Goal: Task Accomplishment & Management: Use online tool/utility

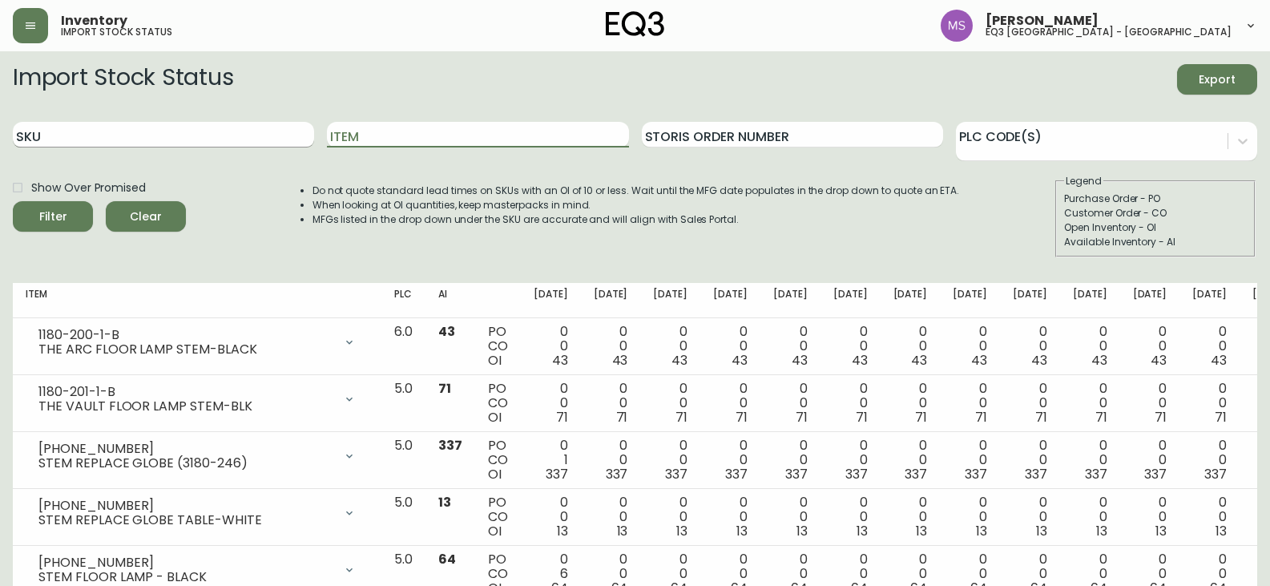
click at [192, 126] on input "SKU" at bounding box center [163, 135] width 301 height 26
paste input "[PHONE_NUMBER]"
click at [13, 201] on button "Filter" at bounding box center [53, 216] width 80 height 30
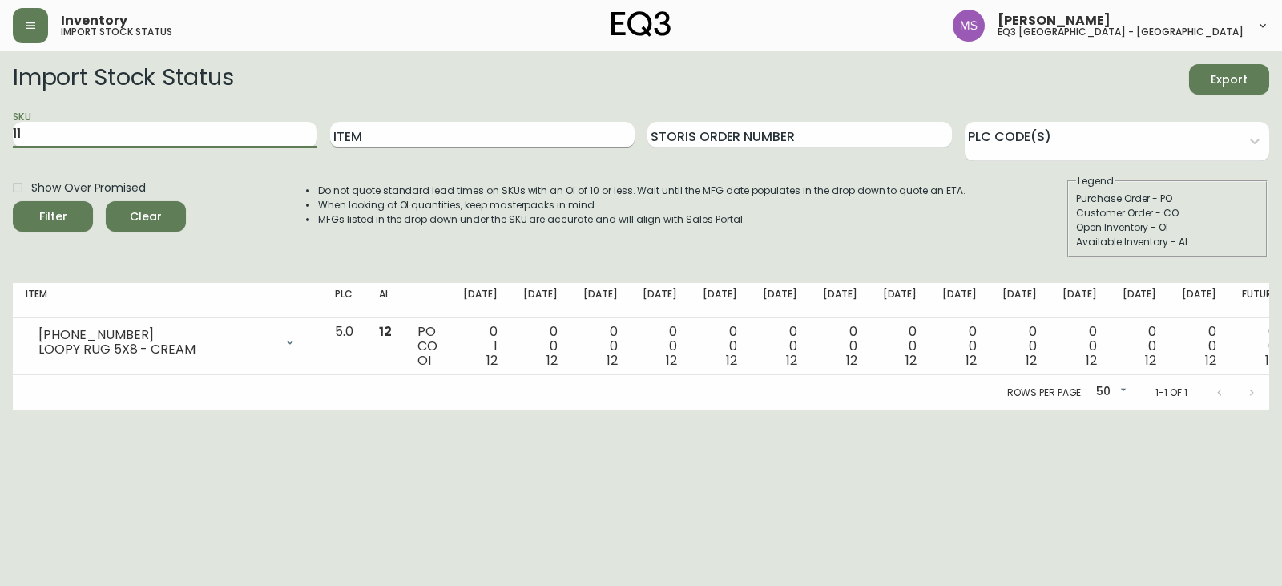
type input "1"
click at [376, 132] on input "Item" at bounding box center [482, 135] width 304 height 26
click at [36, 27] on icon "button" at bounding box center [30, 25] width 13 height 13
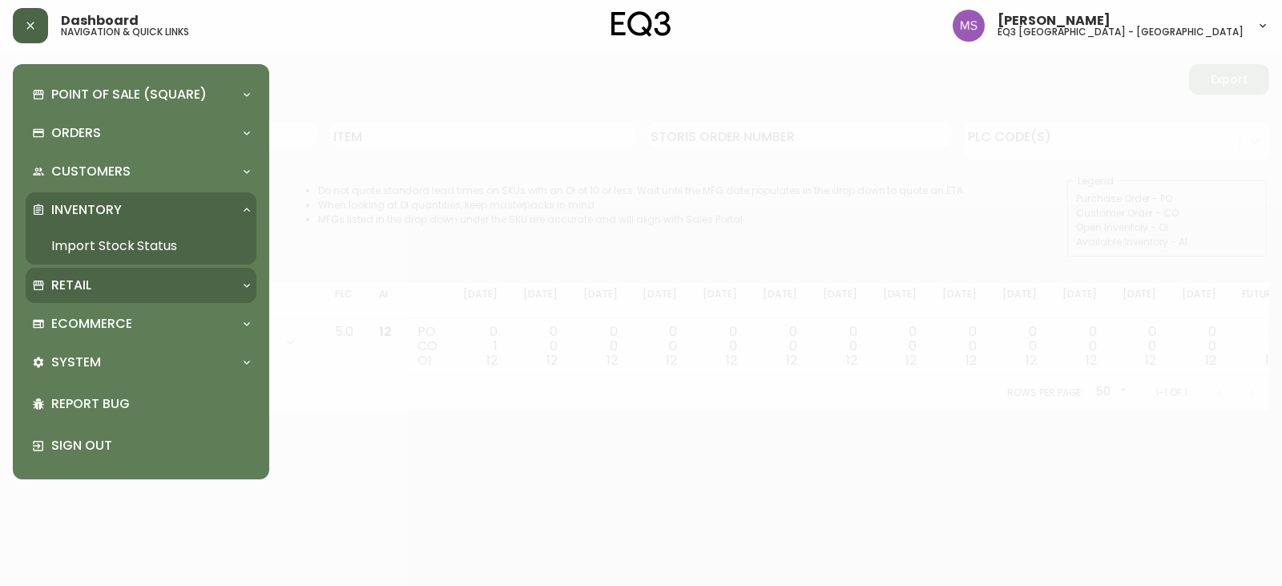
click at [88, 277] on p "Retail" at bounding box center [71, 285] width 40 height 18
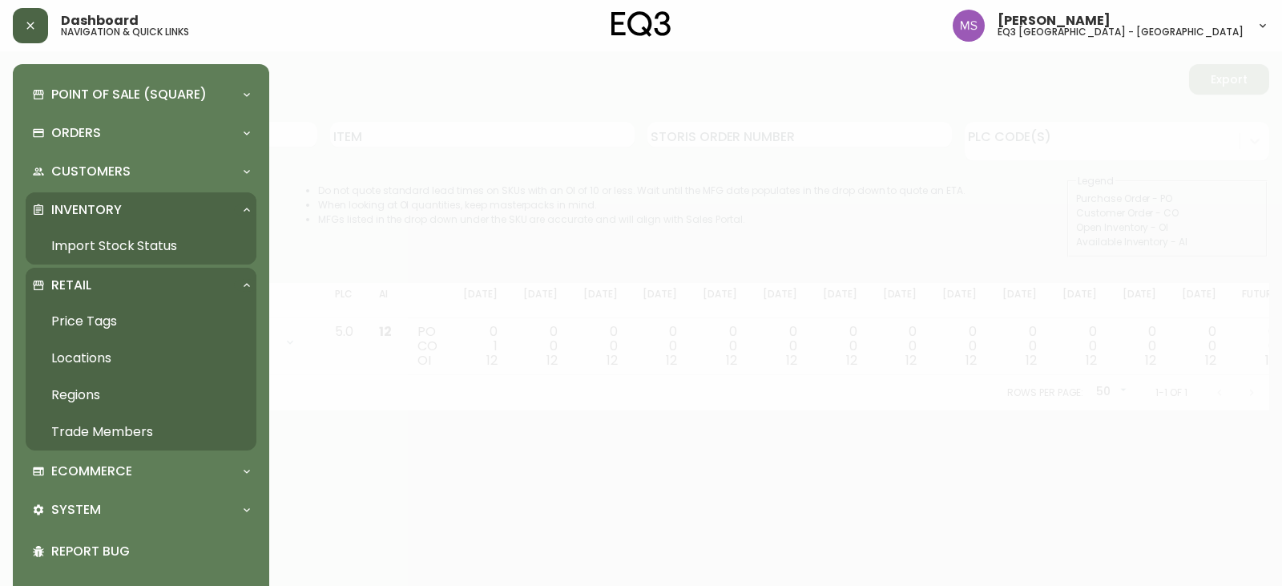
click at [95, 319] on link "Price Tags" at bounding box center [141, 321] width 231 height 37
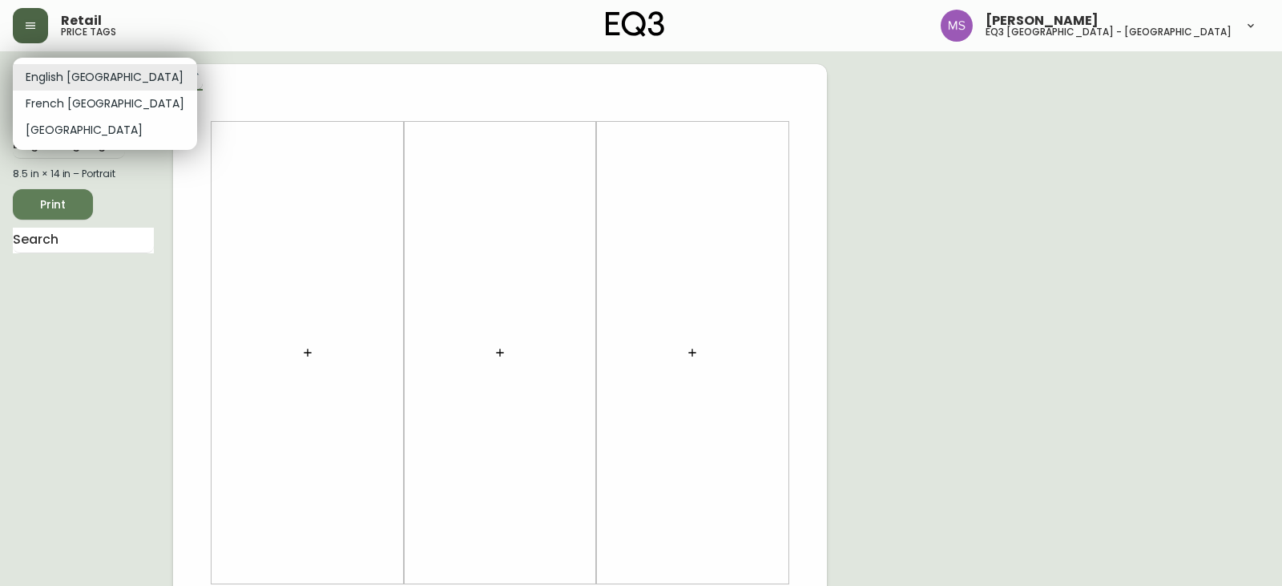
click at [76, 73] on body "Retail price tags [PERSON_NAME] eq3 [GEOGRAPHIC_DATA] - st laurent English [GEO…" at bounding box center [641, 570] width 1282 height 1141
click at [67, 100] on li "French [GEOGRAPHIC_DATA]" at bounding box center [105, 104] width 184 height 26
type input "fr_CA"
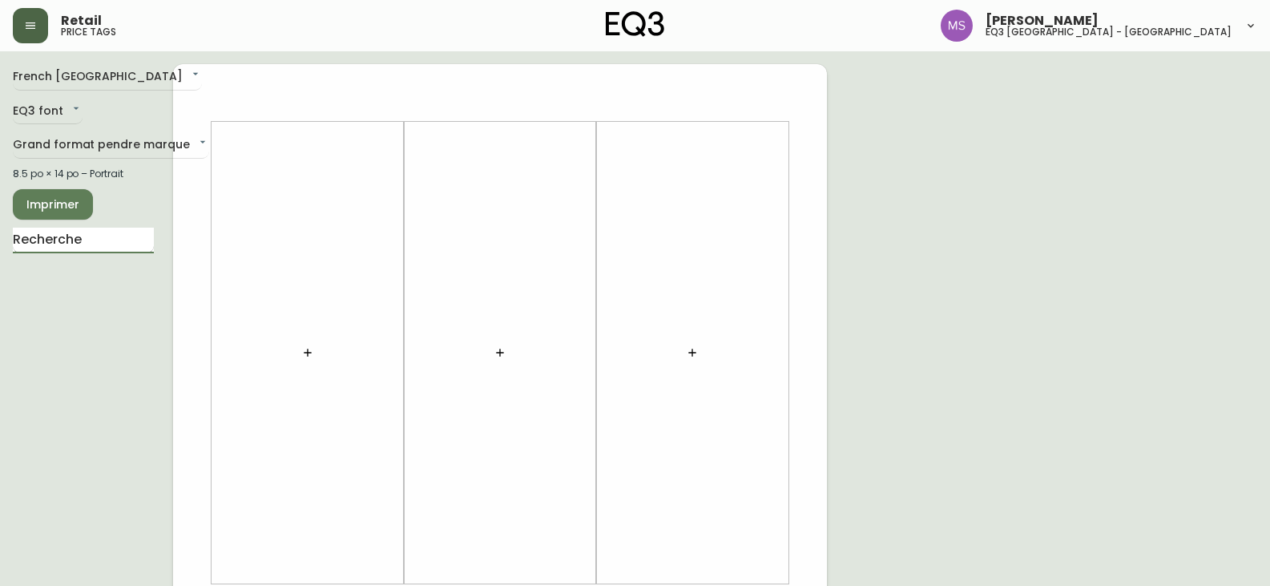
click at [71, 240] on input "text" at bounding box center [83, 241] width 141 height 26
type input "ADDIE"
click at [96, 136] on body "Retail price tags [PERSON_NAME] eq3 [GEOGRAPHIC_DATA] - [GEOGRAPHIC_DATA][PERSO…" at bounding box center [641, 570] width 1282 height 1141
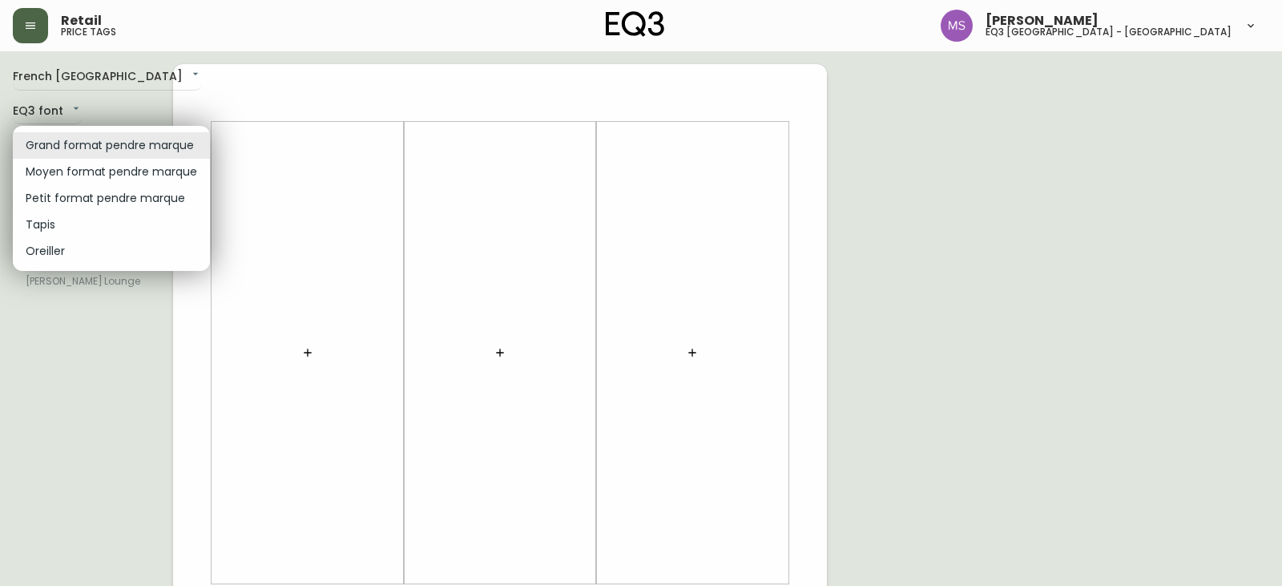
click at [92, 197] on li "Petit format pendre marque" at bounding box center [111, 198] width 197 height 26
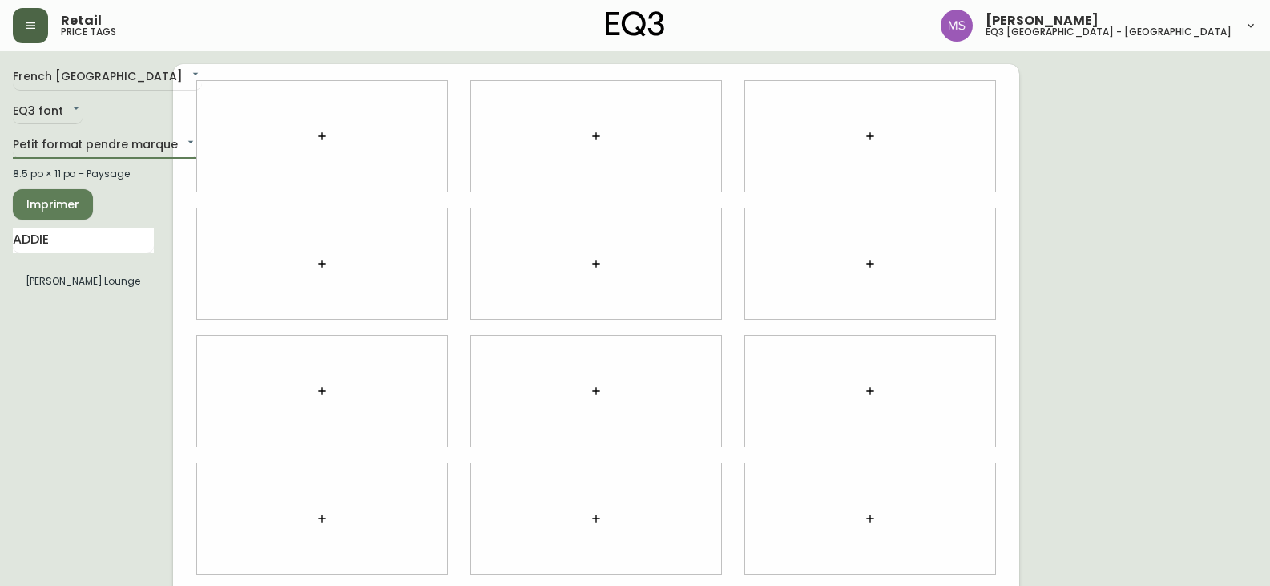
click at [328, 135] on icon "button" at bounding box center [322, 136] width 13 height 13
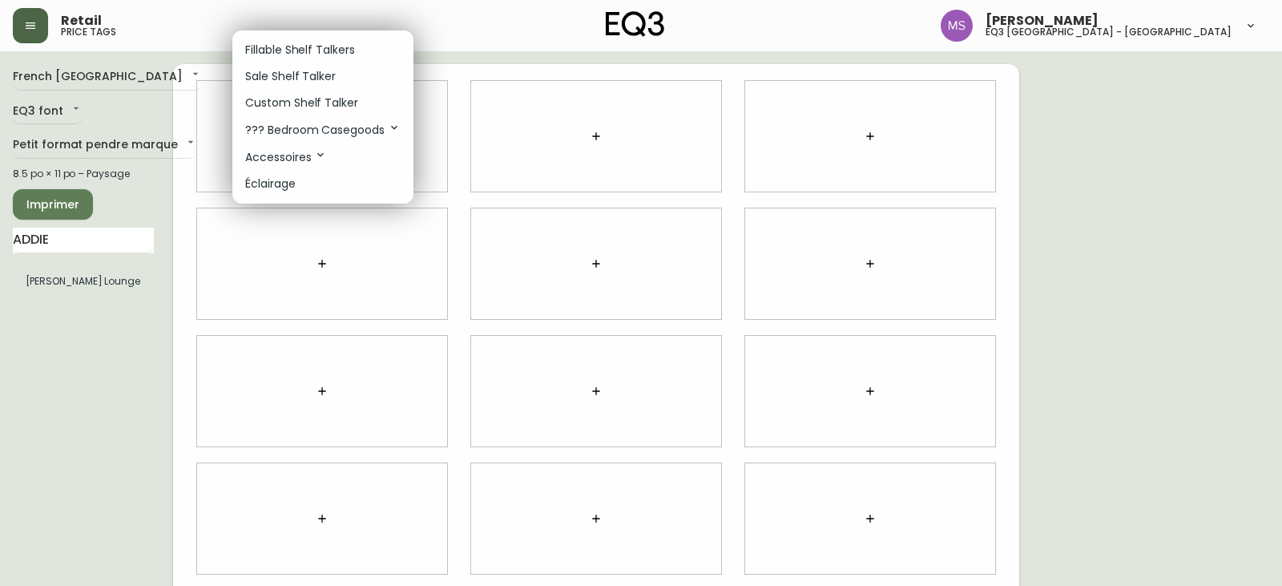
click at [85, 236] on div at bounding box center [641, 293] width 1282 height 586
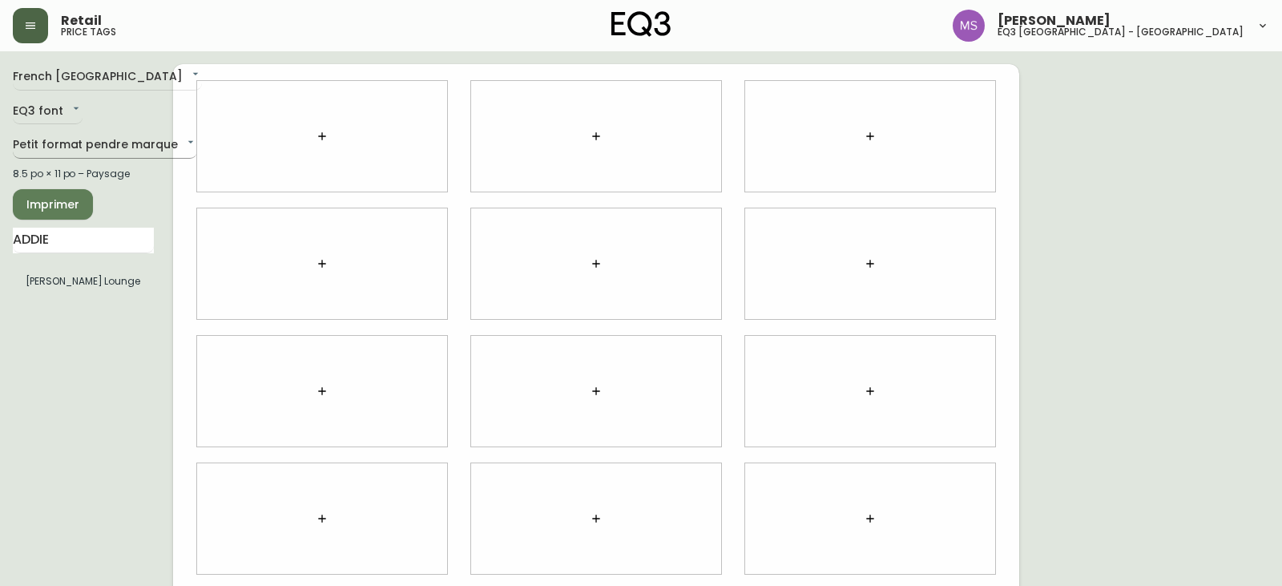
click at [98, 147] on body "Retail price tags [PERSON_NAME] eq3 [GEOGRAPHIC_DATA] - [GEOGRAPHIC_DATA][PERSO…" at bounding box center [641, 359] width 1282 height 718
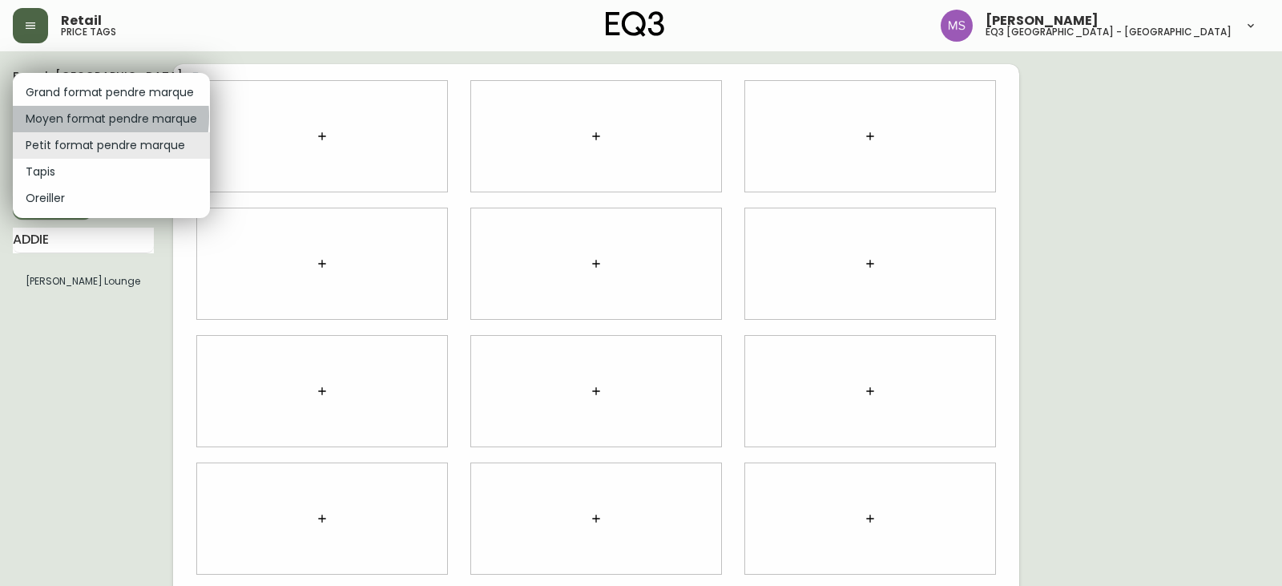
click at [78, 116] on li "Moyen format pendre marque" at bounding box center [111, 119] width 197 height 26
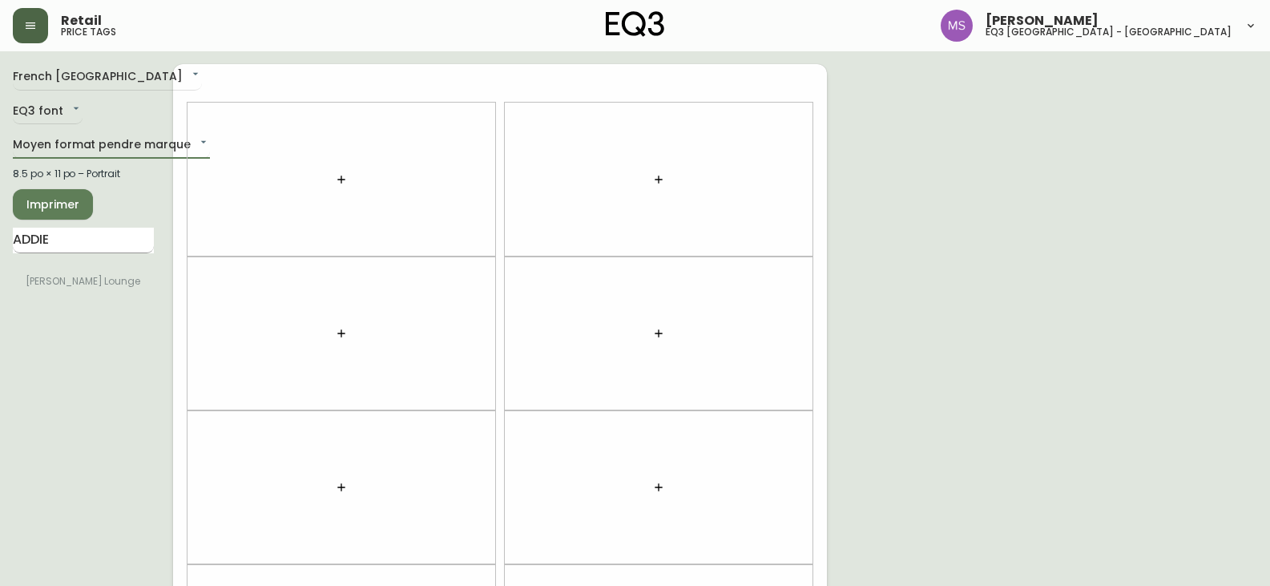
click at [65, 245] on input "ADDIE" at bounding box center [83, 241] width 141 height 26
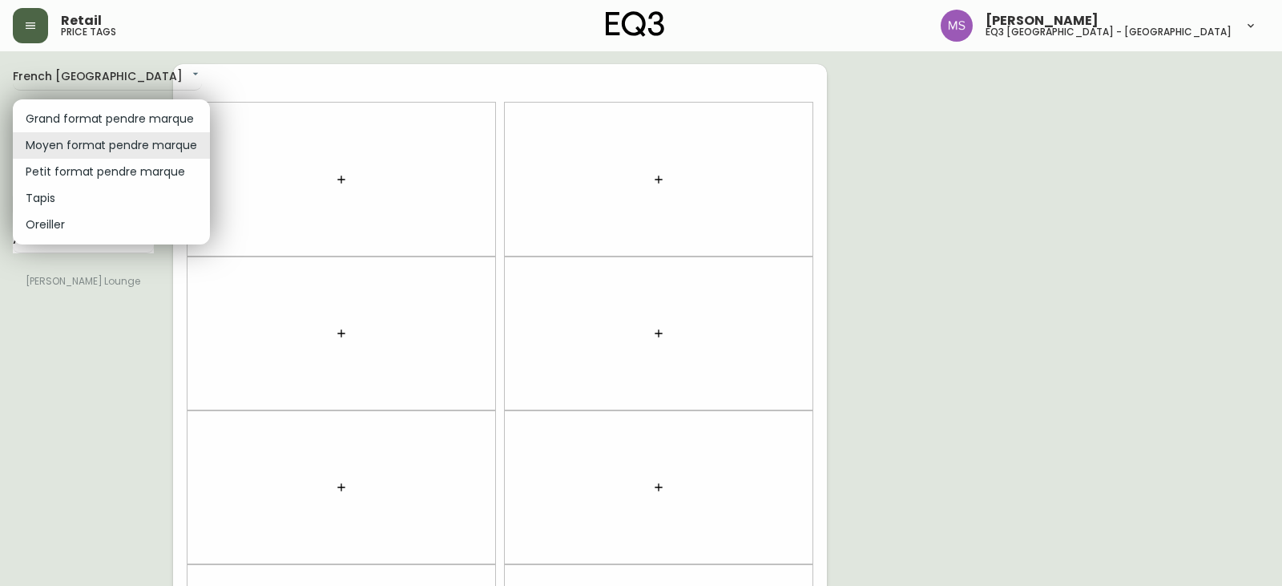
click at [97, 140] on body "Retail price tags [PERSON_NAME] eq3 [GEOGRAPHIC_DATA] - [GEOGRAPHIC_DATA][PERSO…" at bounding box center [641, 455] width 1282 height 910
click at [85, 172] on li "Petit format pendre marque" at bounding box center [111, 172] width 197 height 26
type input "small"
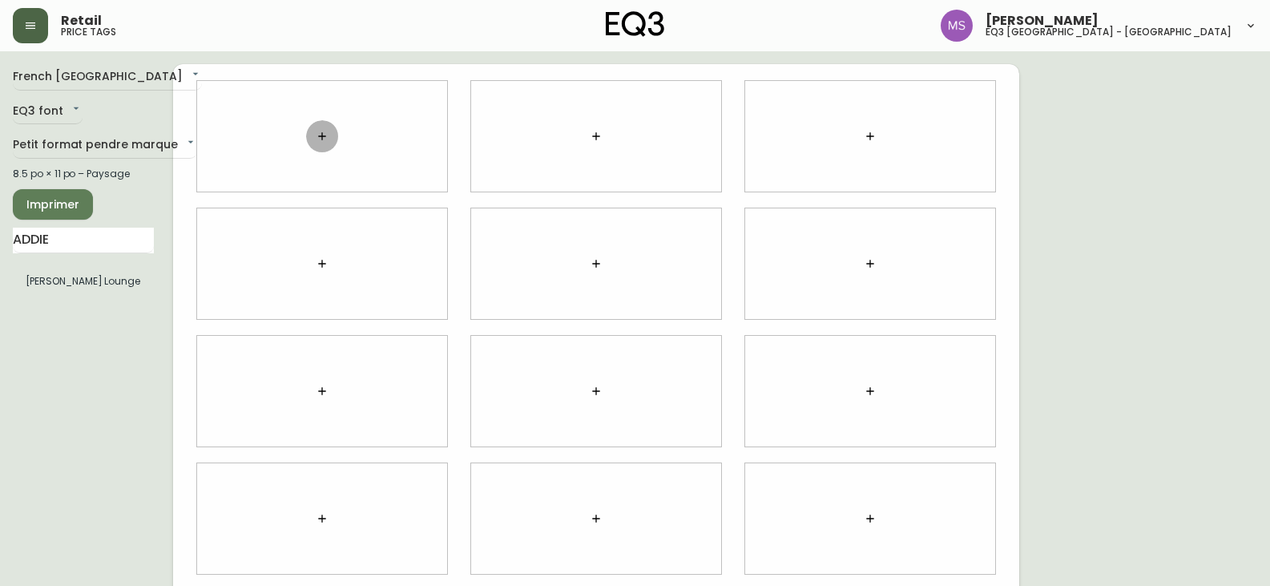
click at [325, 135] on icon "button" at bounding box center [322, 136] width 13 height 13
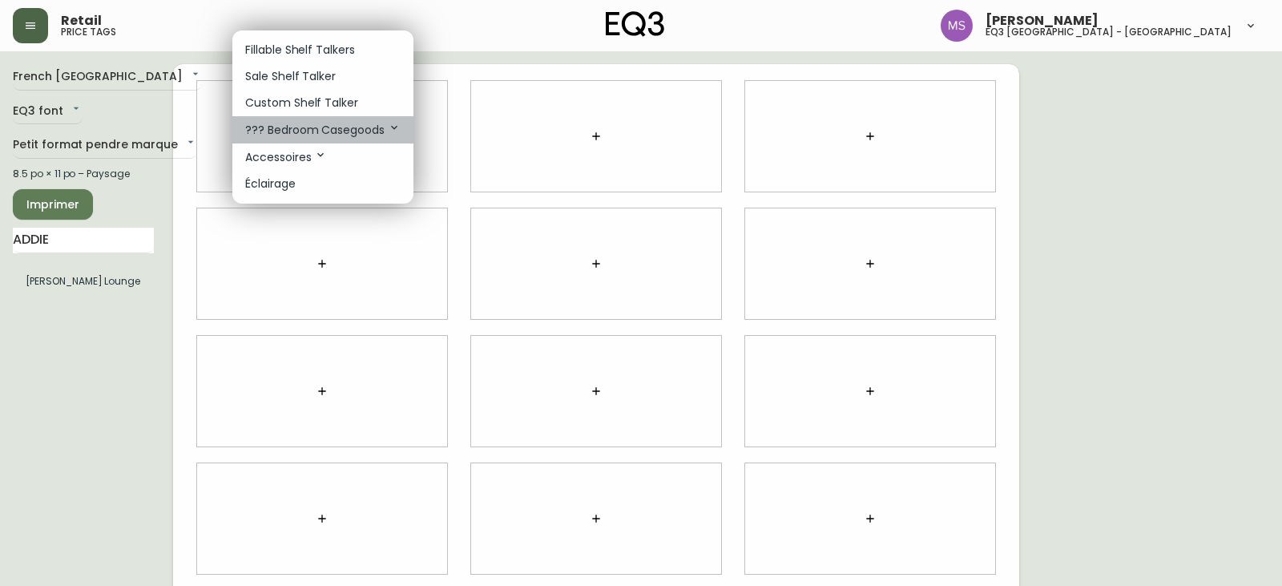
click at [325, 135] on p "??? Bedroom Casegoods" at bounding box center [322, 130] width 155 height 18
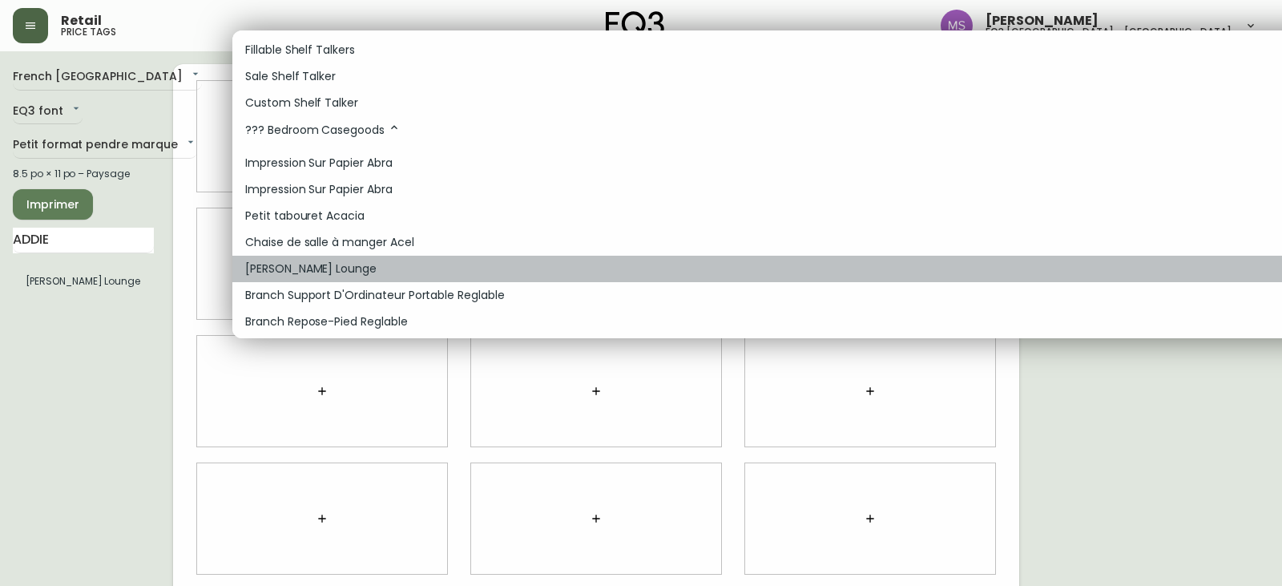
click at [326, 271] on p "[PERSON_NAME] Lounge" at bounding box center [310, 268] width 131 height 17
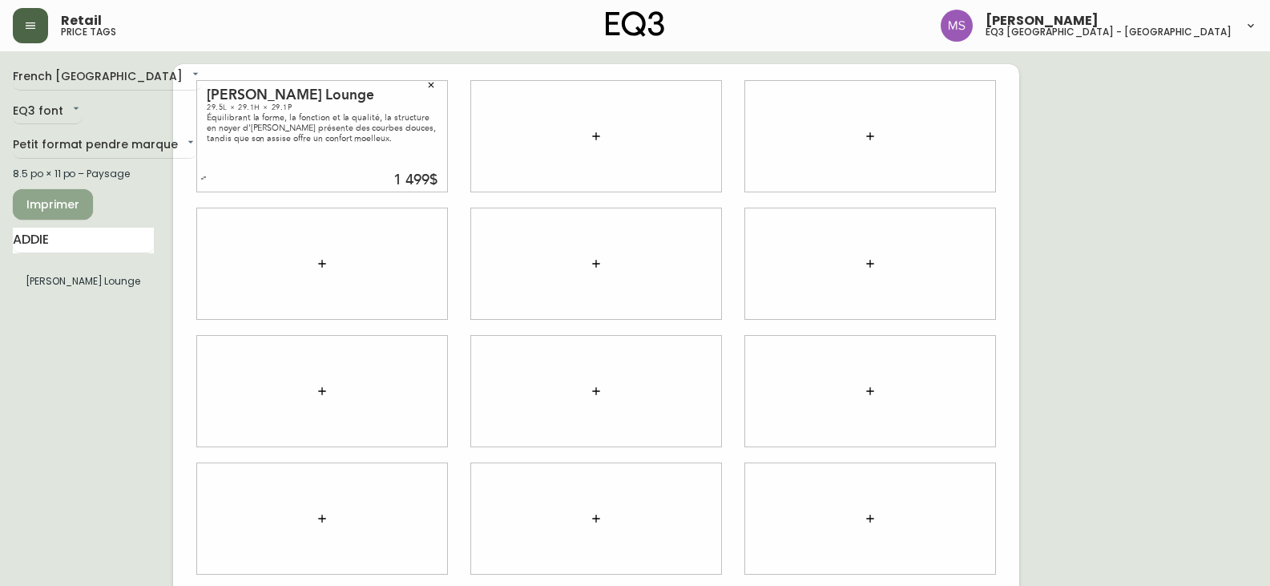
click at [72, 205] on span "Imprimer" at bounding box center [53, 205] width 54 height 20
click at [61, 200] on span "Imprimer" at bounding box center [53, 205] width 54 height 20
click at [54, 207] on span "Imprimer" at bounding box center [53, 205] width 54 height 20
